Goal: Task Accomplishment & Management: Manage account settings

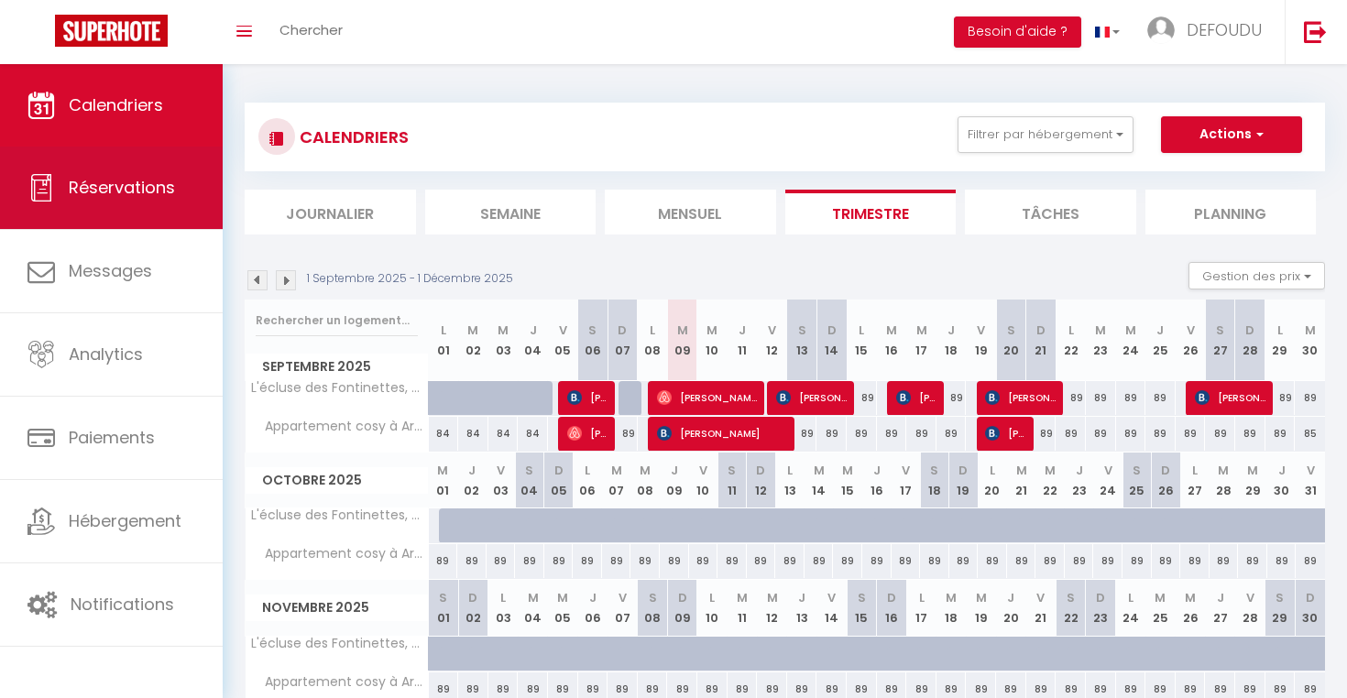
scroll to position [1, 0]
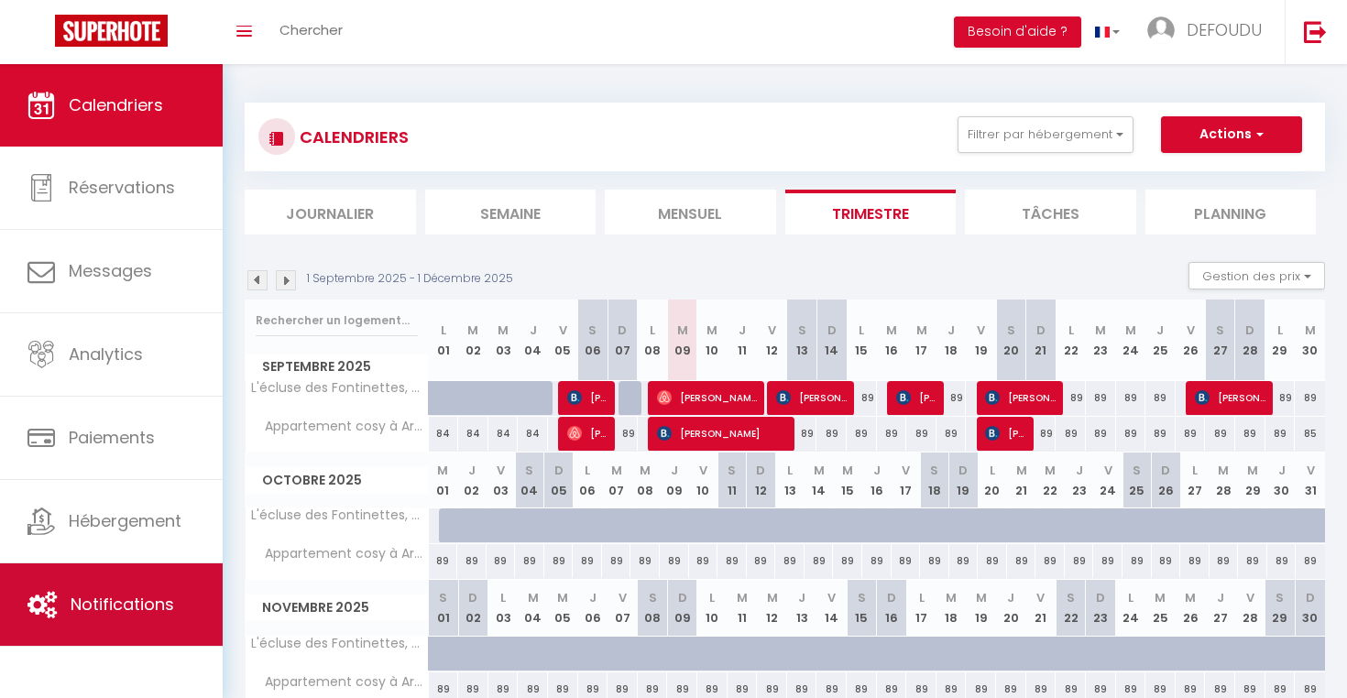
click at [151, 618] on link "Notifications" at bounding box center [111, 605] width 223 height 82
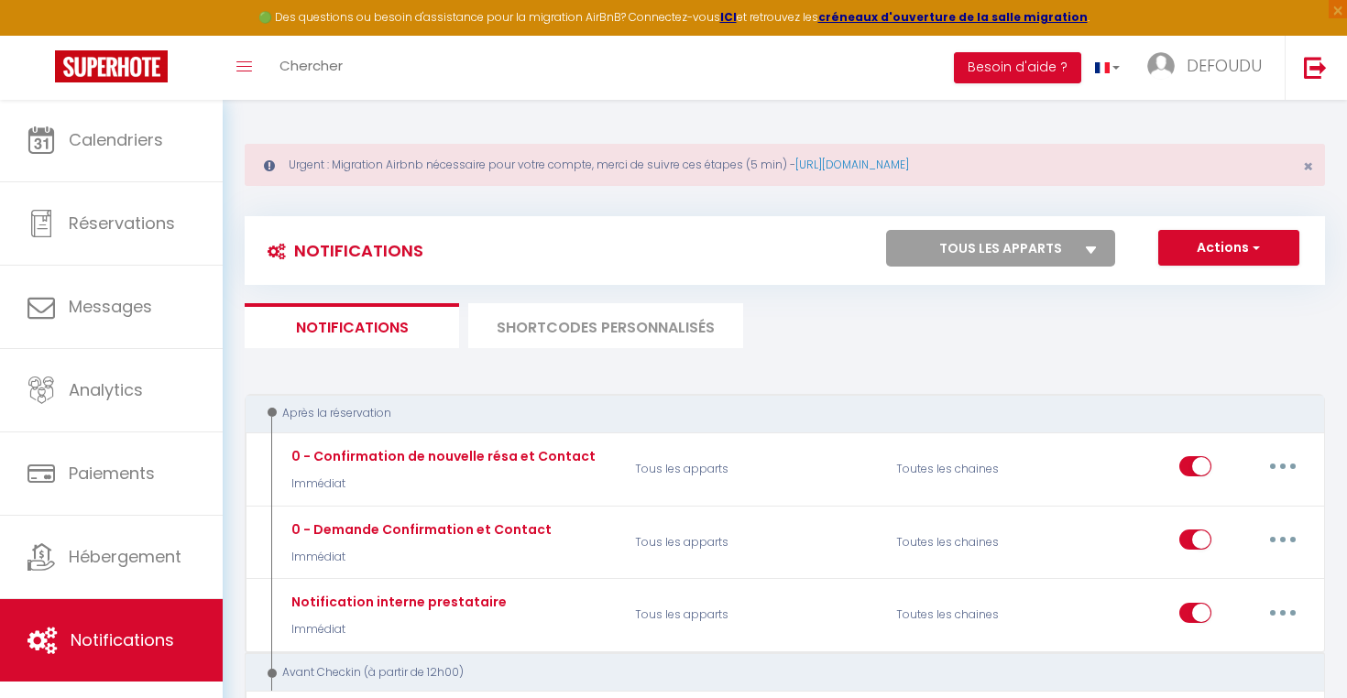
click at [1095, 247] on icon at bounding box center [1091, 250] width 11 height 7
click at [1095, 247] on select "Tous les apparts L'écluse des Fontinettes, maison de ville atypique Appartement…" at bounding box center [1000, 248] width 229 height 37
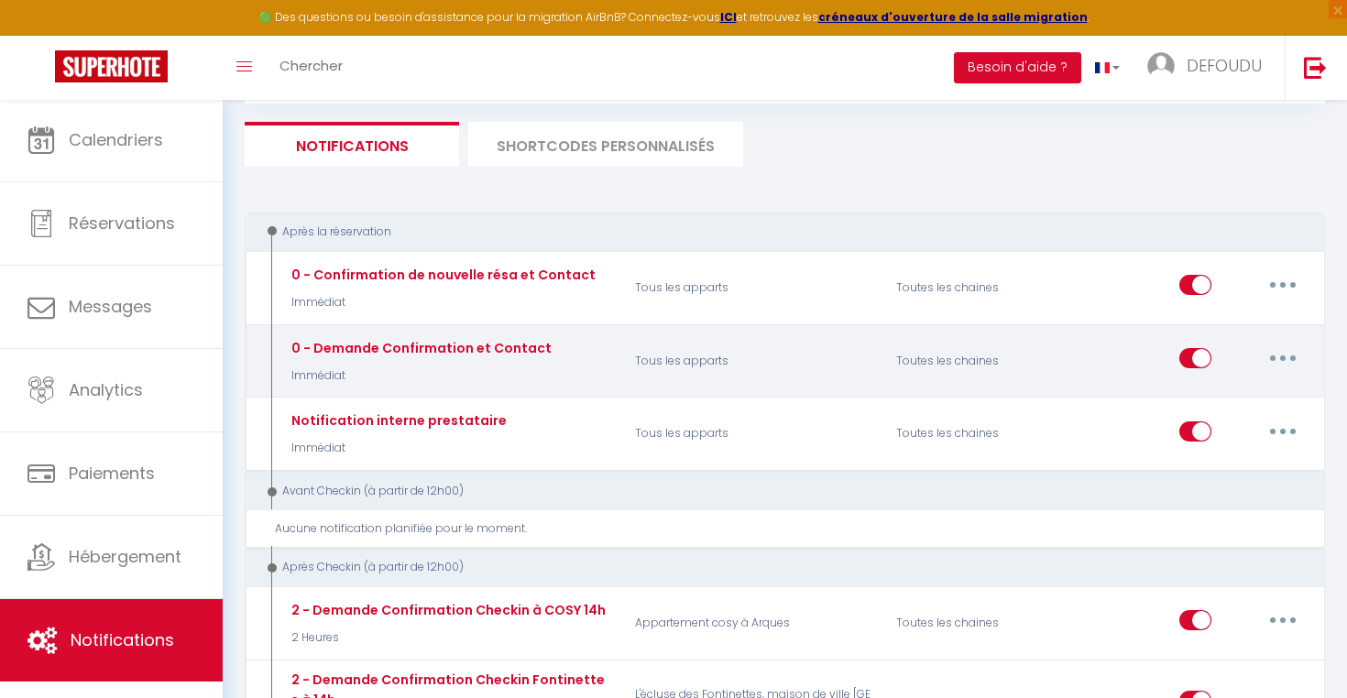
scroll to position [182, 0]
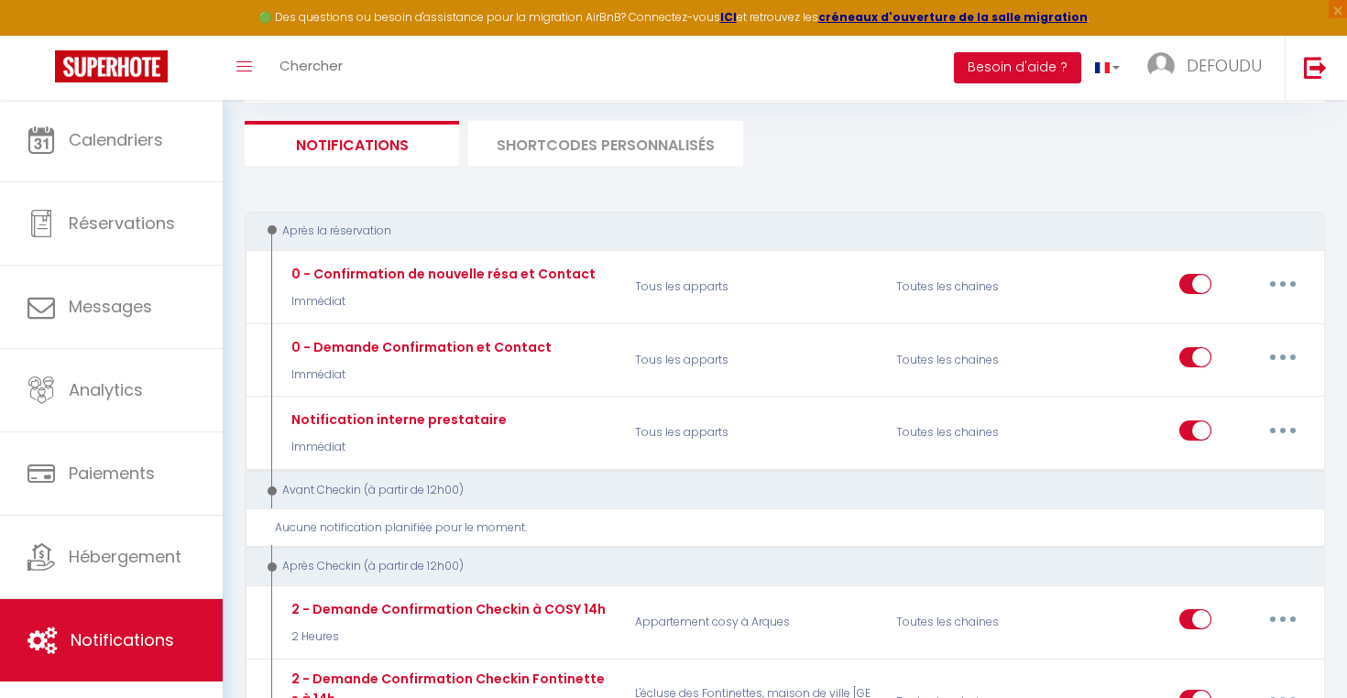
click at [644, 148] on li "SHORTCODES PERSONNALISÉS" at bounding box center [605, 143] width 275 height 45
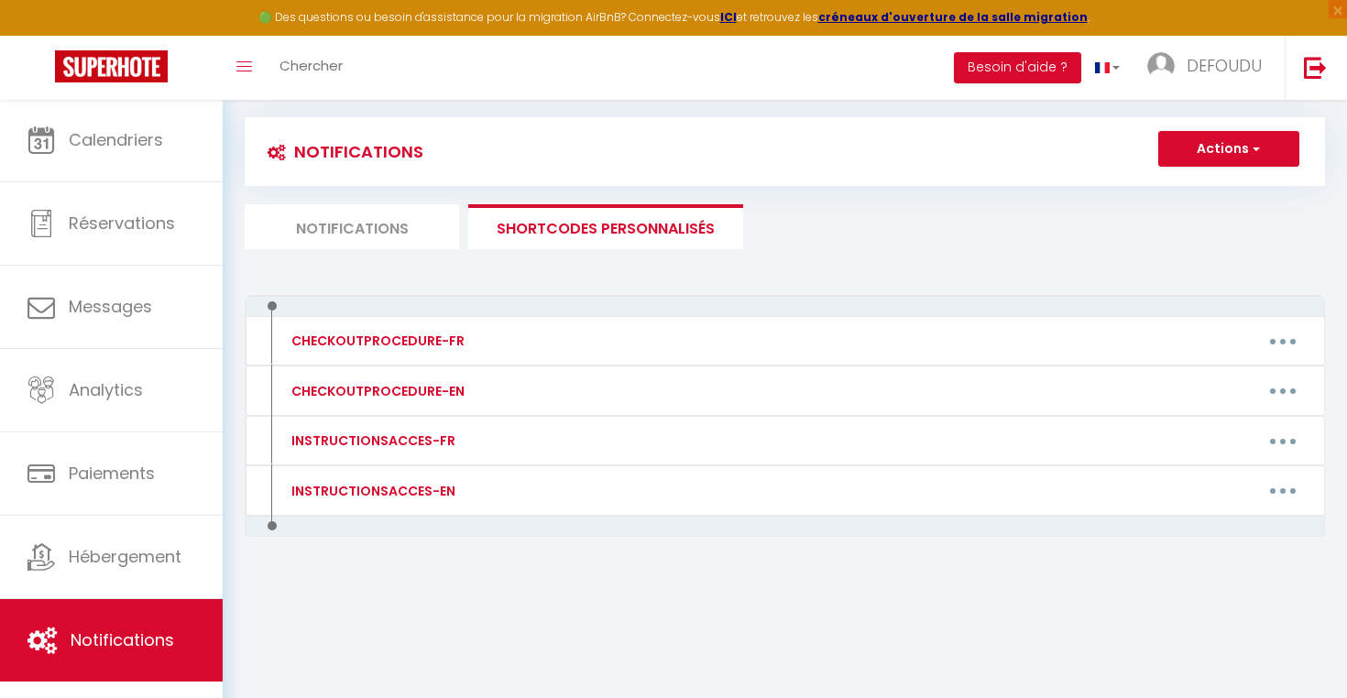
click at [374, 220] on li "Notifications" at bounding box center [352, 226] width 214 height 45
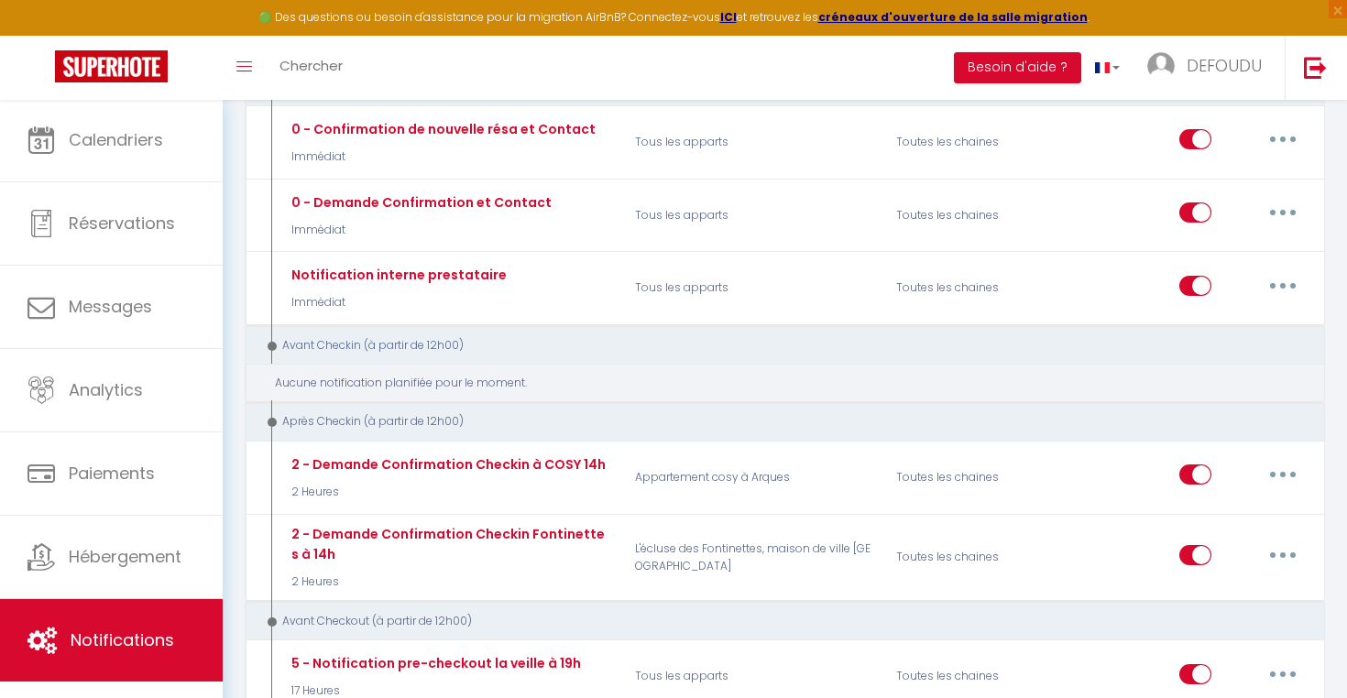
scroll to position [334, 0]
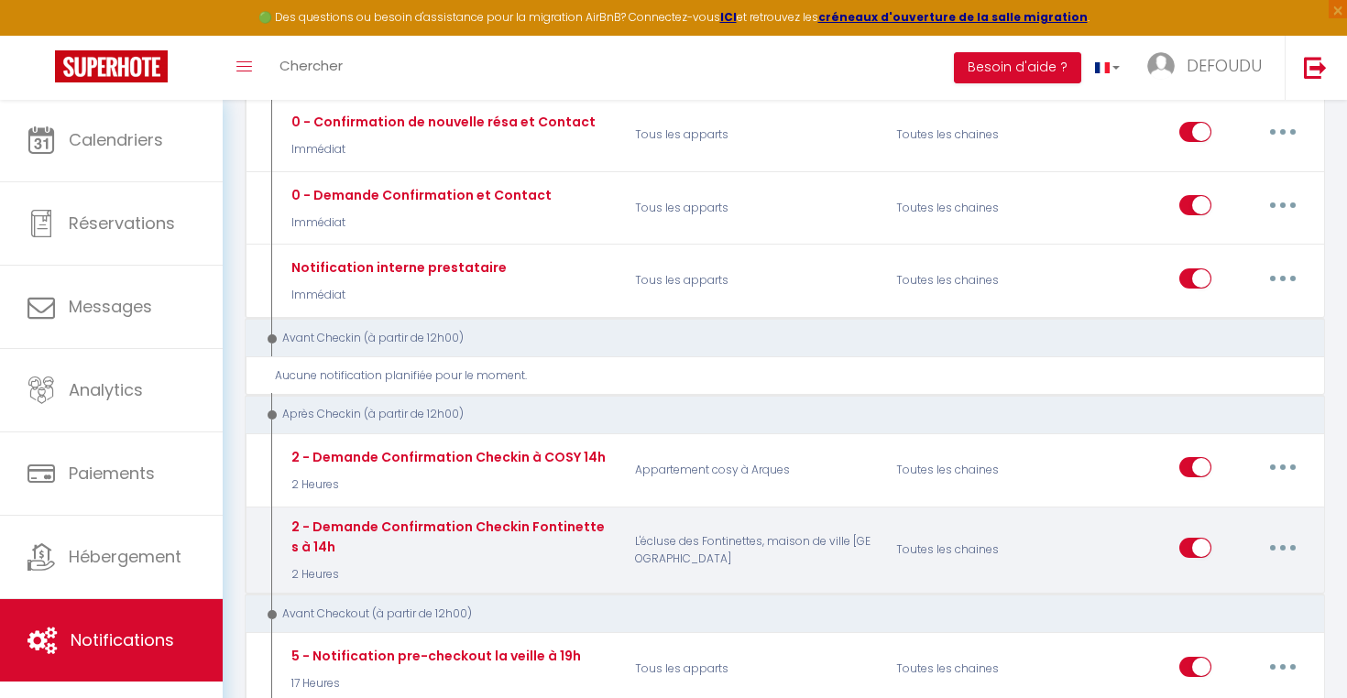
click at [662, 540] on p "L'écluse des Fontinettes, maison de ville [GEOGRAPHIC_DATA]" at bounding box center [753, 550] width 261 height 67
click at [1286, 539] on button "button" at bounding box center [1282, 547] width 51 height 29
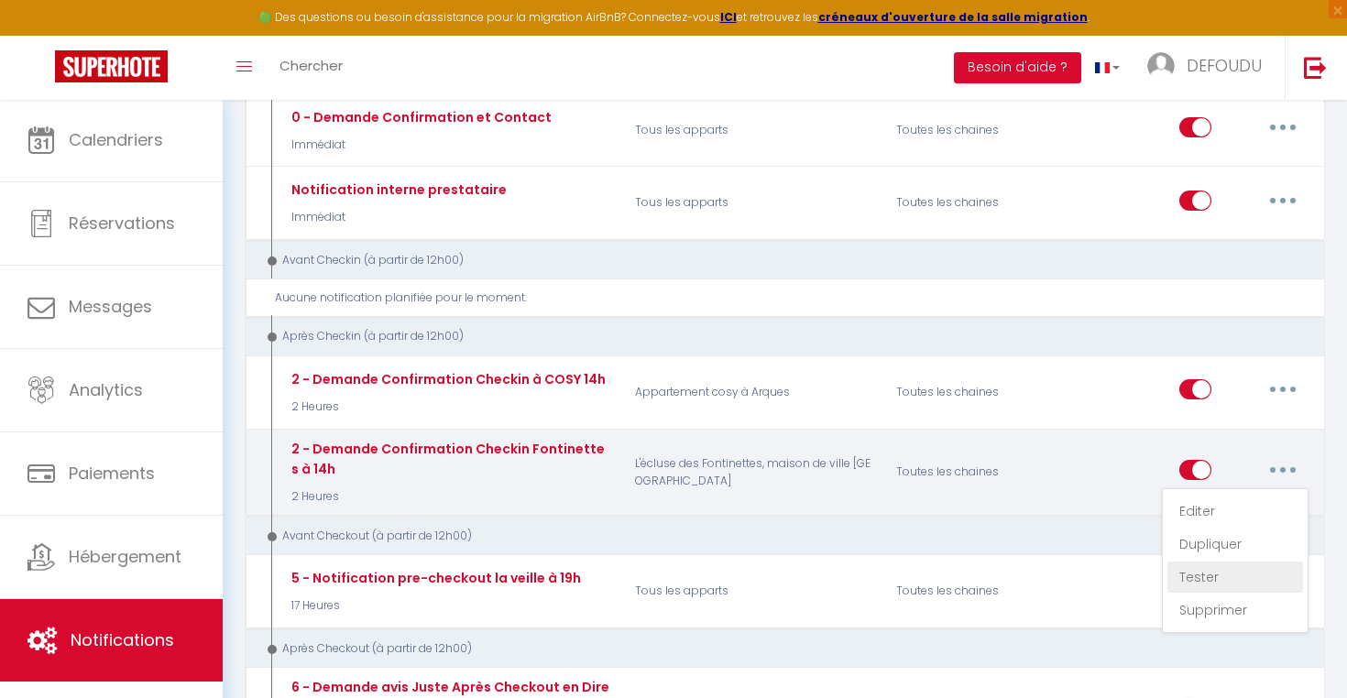
scroll to position [418, 0]
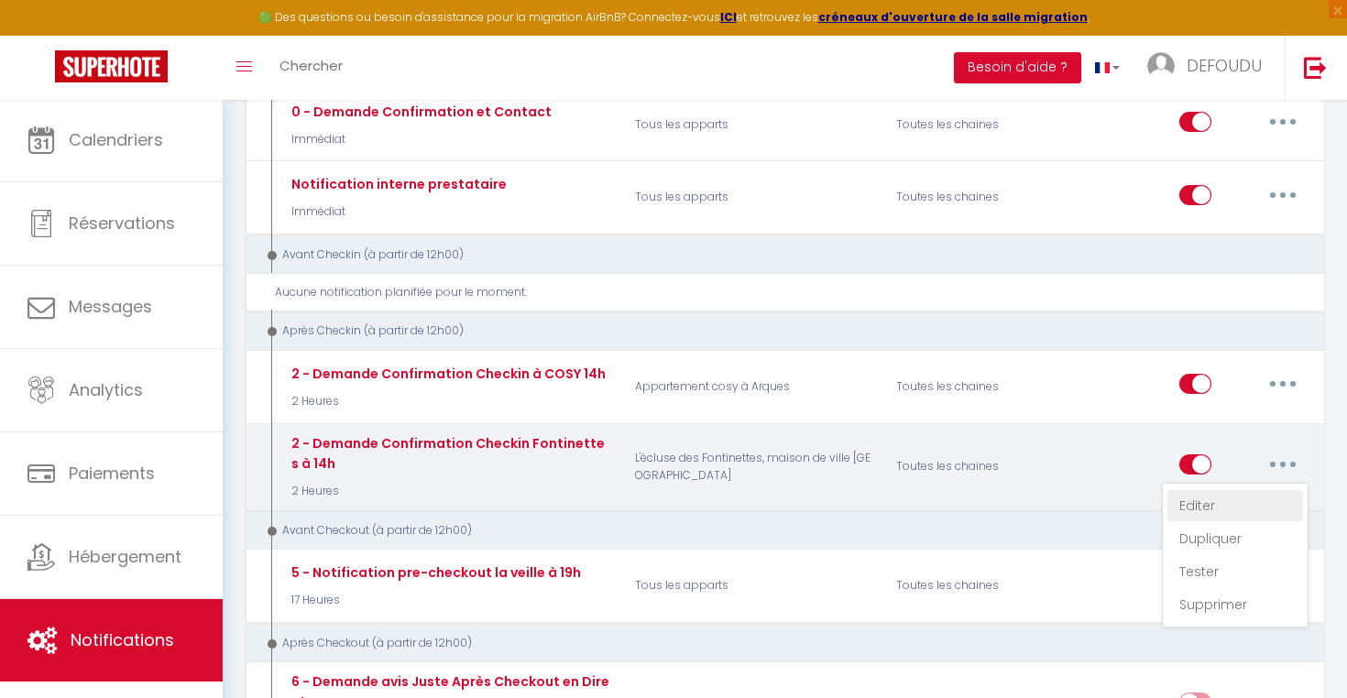
click at [1198, 490] on link "Editer" at bounding box center [1235, 505] width 136 height 31
type input "2 - Demande Confirmation Checkin Fontinettes à 14h"
select select "3"
select select "2 Heures"
select select "if_booking_is_paid"
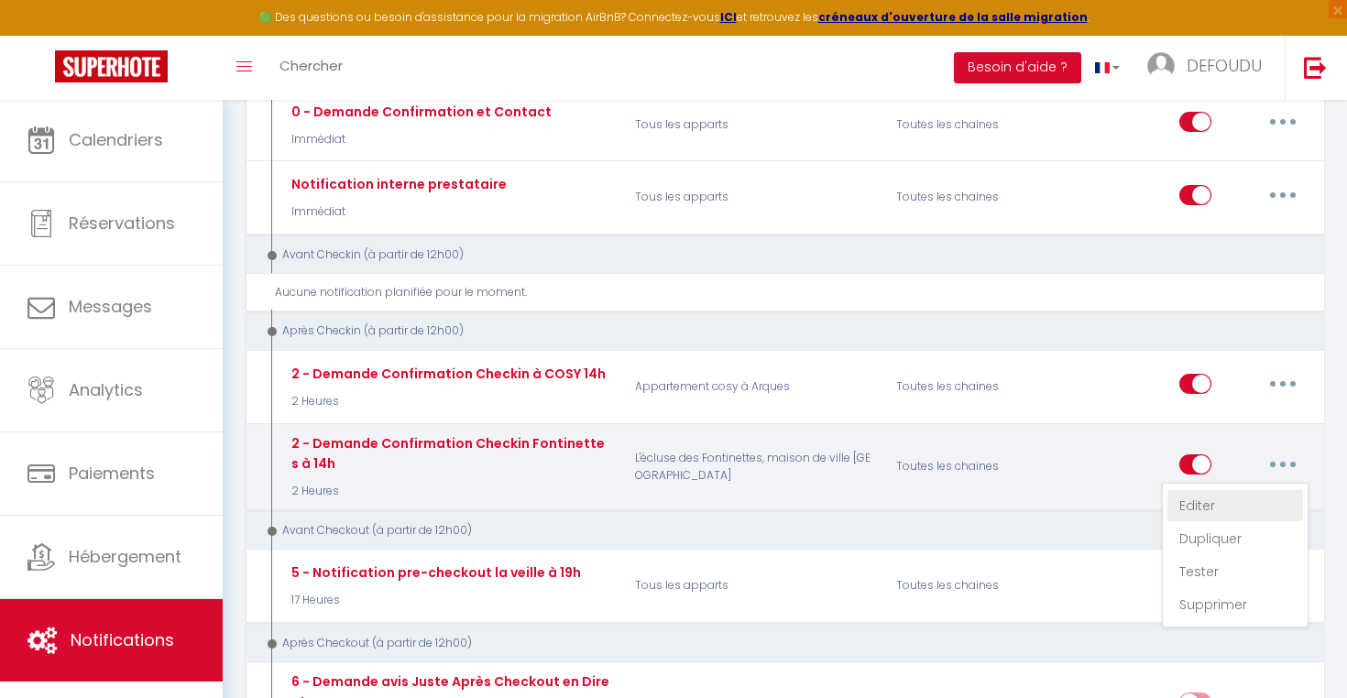
checkbox input "true"
checkbox input "false"
radio input "true"
type input "Procédure pour le checkin - [RENTAL:NAME]"
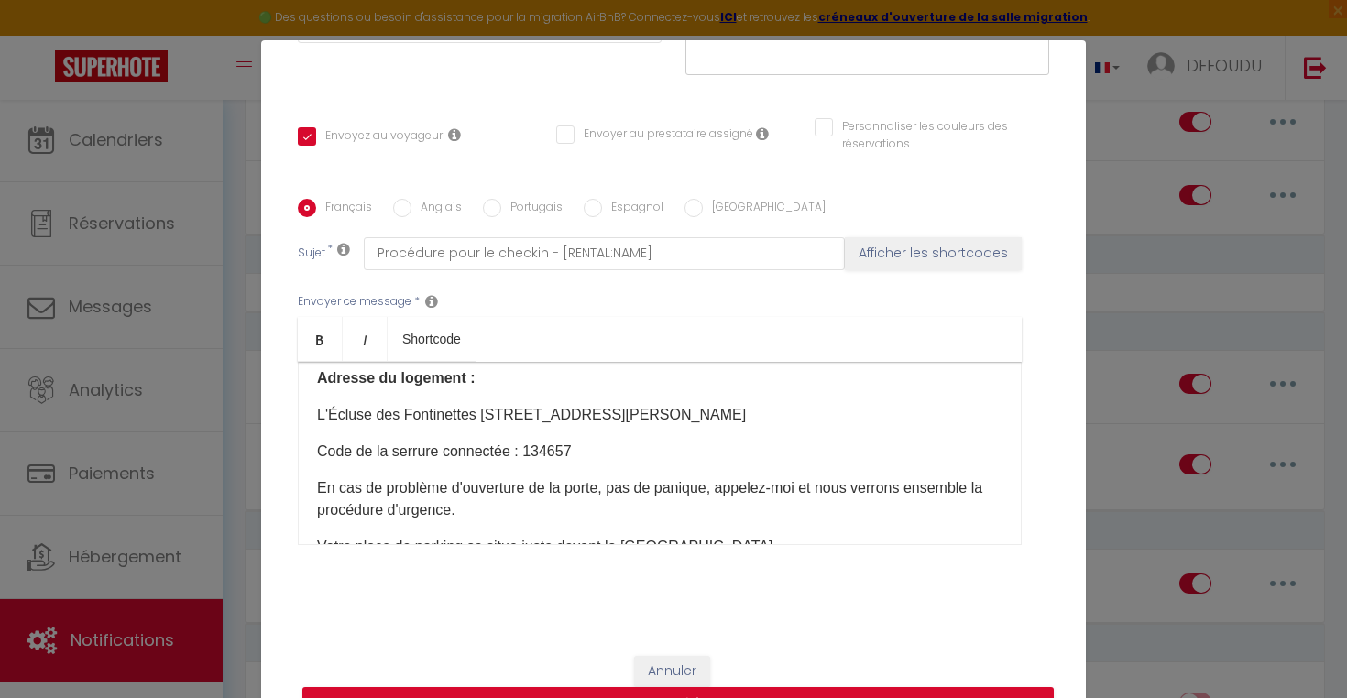
scroll to position [170, 0]
click at [511, 455] on p "Code de la serrure connectée : 134657" at bounding box center [659, 449] width 685 height 22
click at [550, 445] on p "Code de la boîte à clef : 134657" at bounding box center [659, 449] width 685 height 22
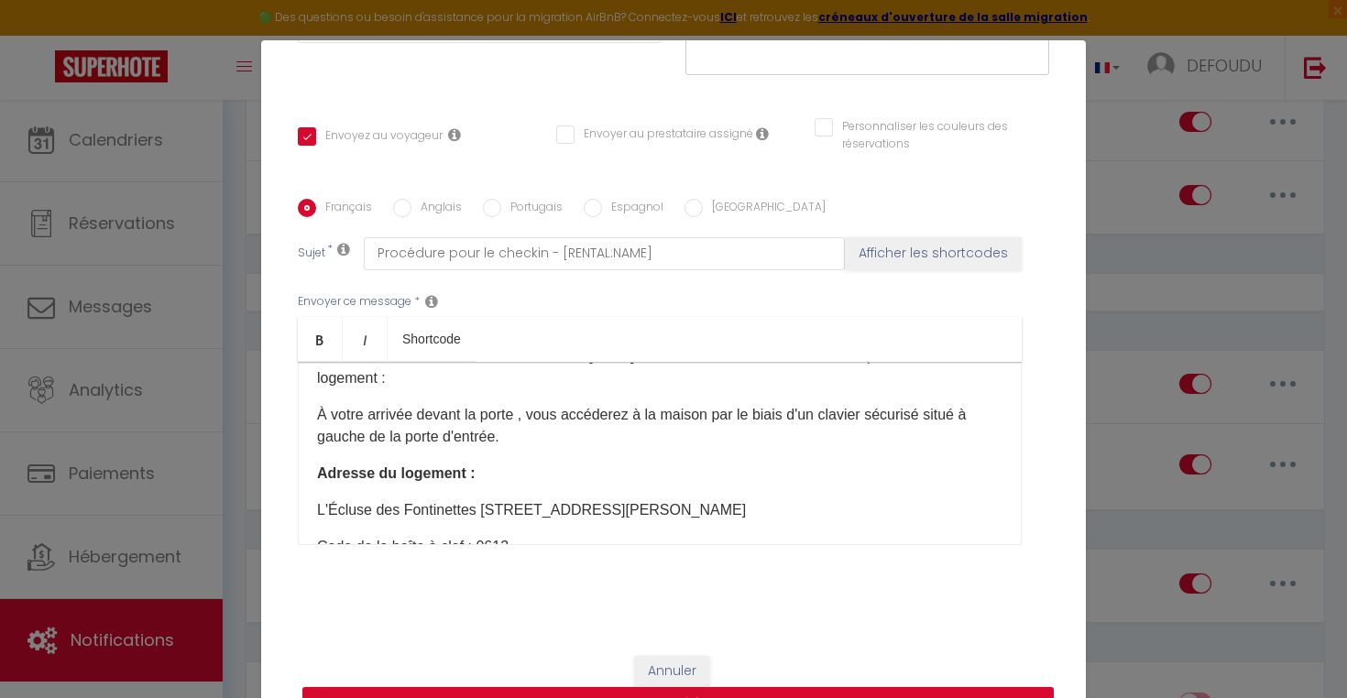
scroll to position [66, 0]
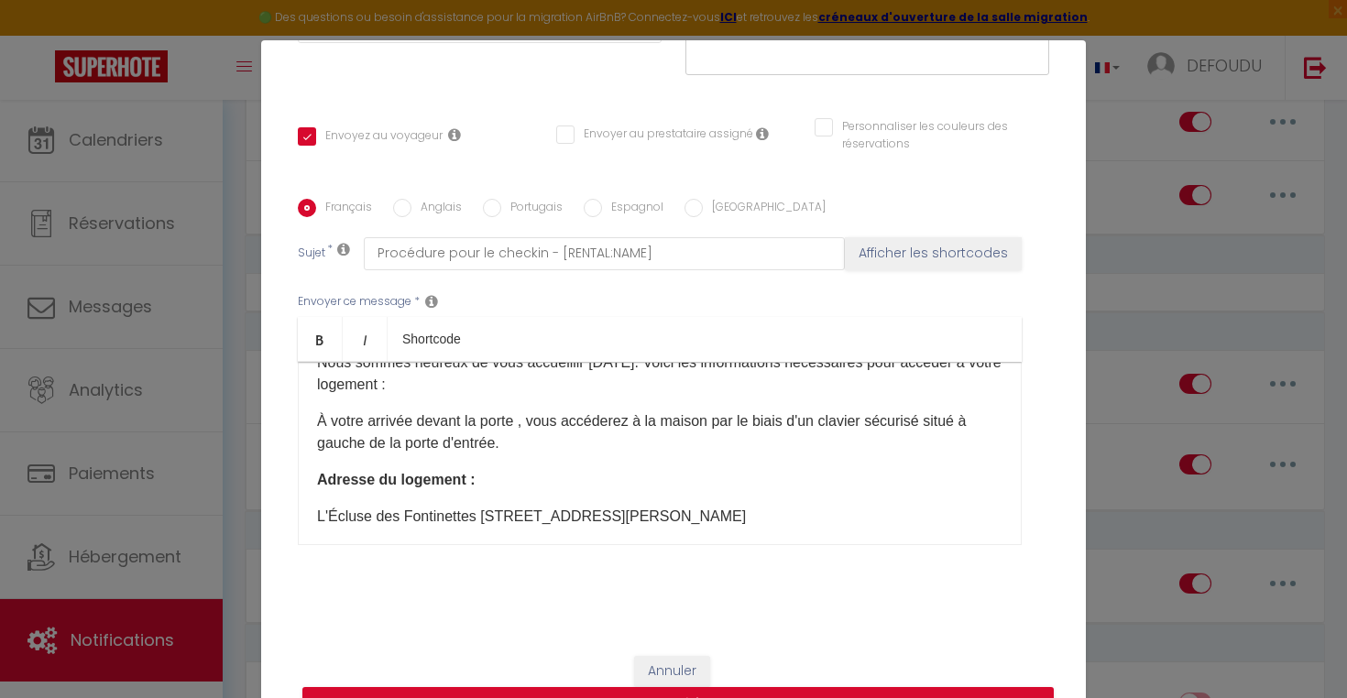
click at [824, 420] on p "À votre arrivée devant la porte , vous accéderez à la maison par le biais d'un …" at bounding box center [659, 433] width 685 height 44
click at [939, 420] on p "À votre arrivée devant la porte , vous accéderez à la maison par le biais d'une…" at bounding box center [659, 433] width 685 height 44
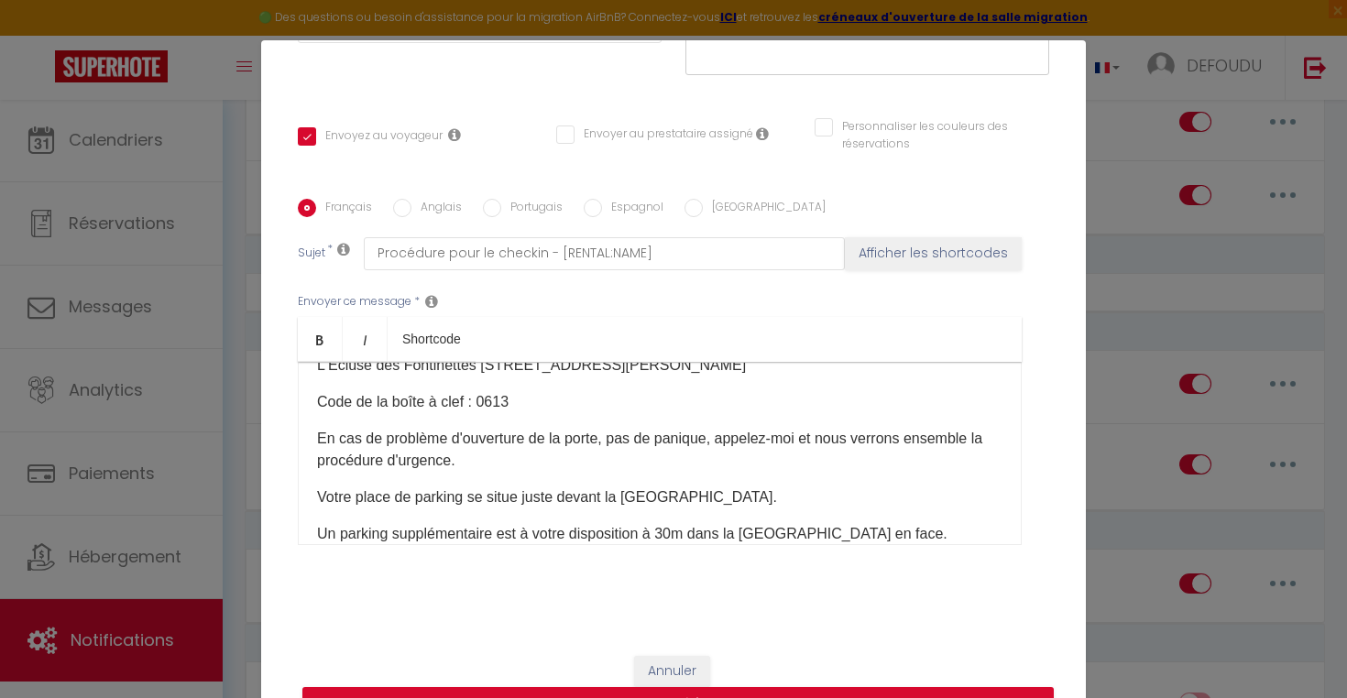
scroll to position [214, 0]
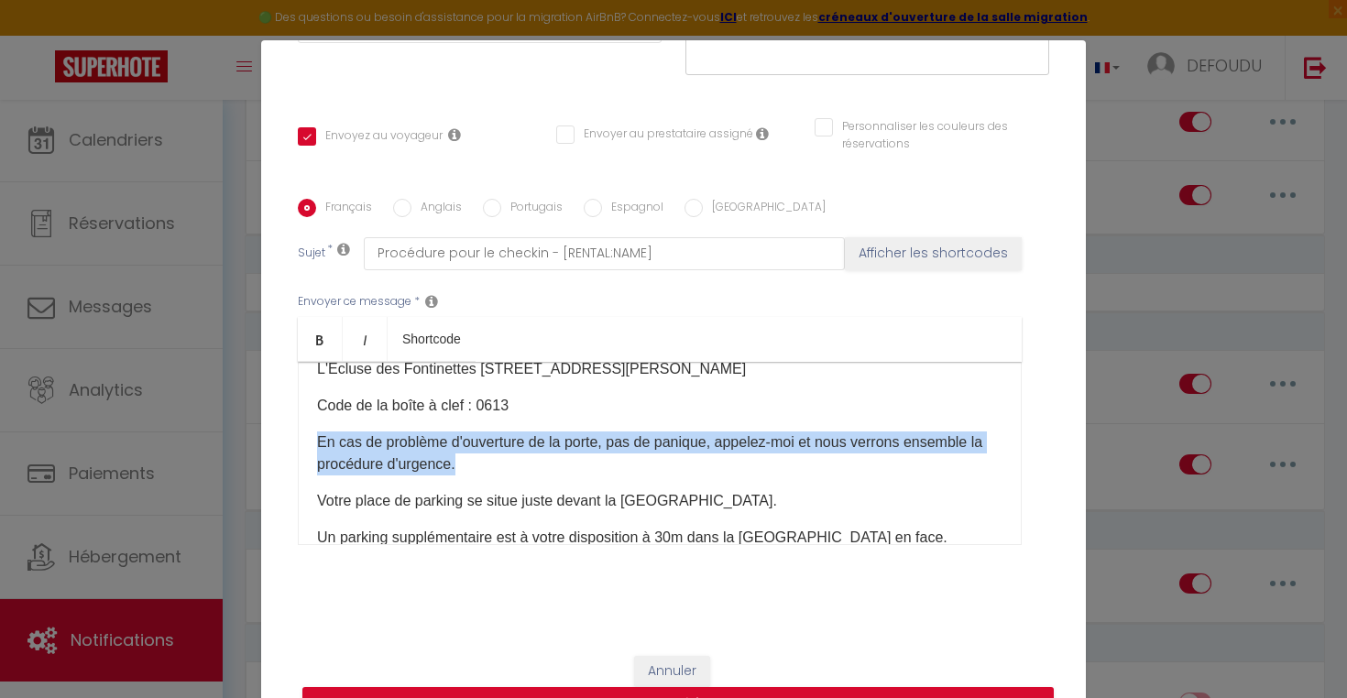
drag, startPoint x: 319, startPoint y: 440, endPoint x: 463, endPoint y: 466, distance: 146.1
click at [463, 466] on p "En cas de problème d'ouverture de la porte, pas de panique, appelez-moi et nous…" at bounding box center [659, 454] width 685 height 44
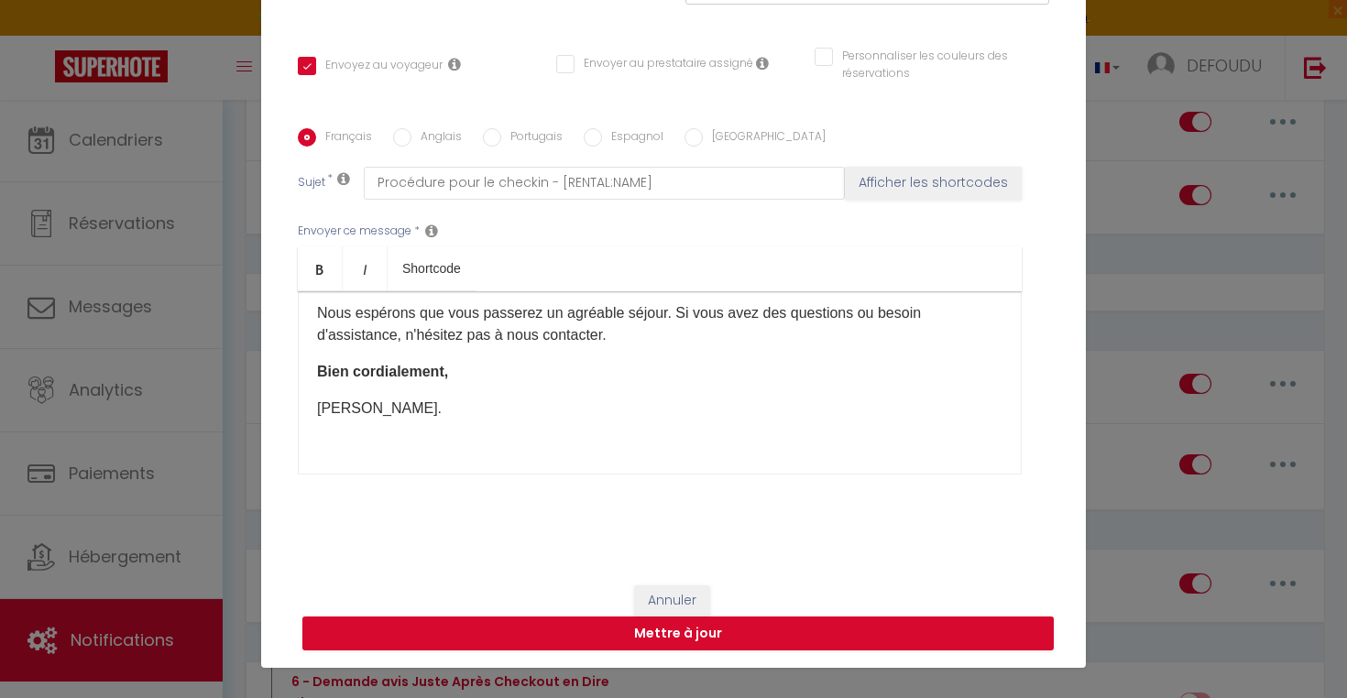
scroll to position [71, 0]
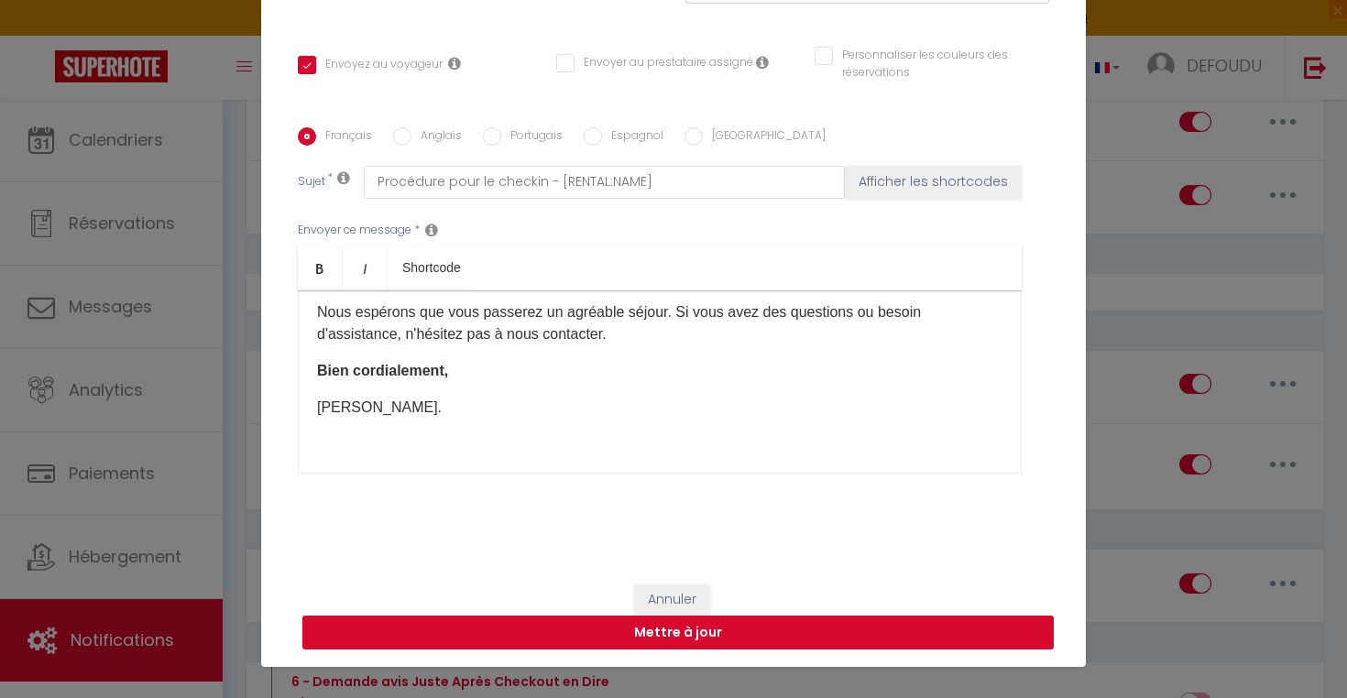
click at [673, 635] on button "Mettre à jour" at bounding box center [677, 633] width 751 height 35
checkbox input "true"
checkbox input "false"
